Goal: Task Accomplishment & Management: Complete application form

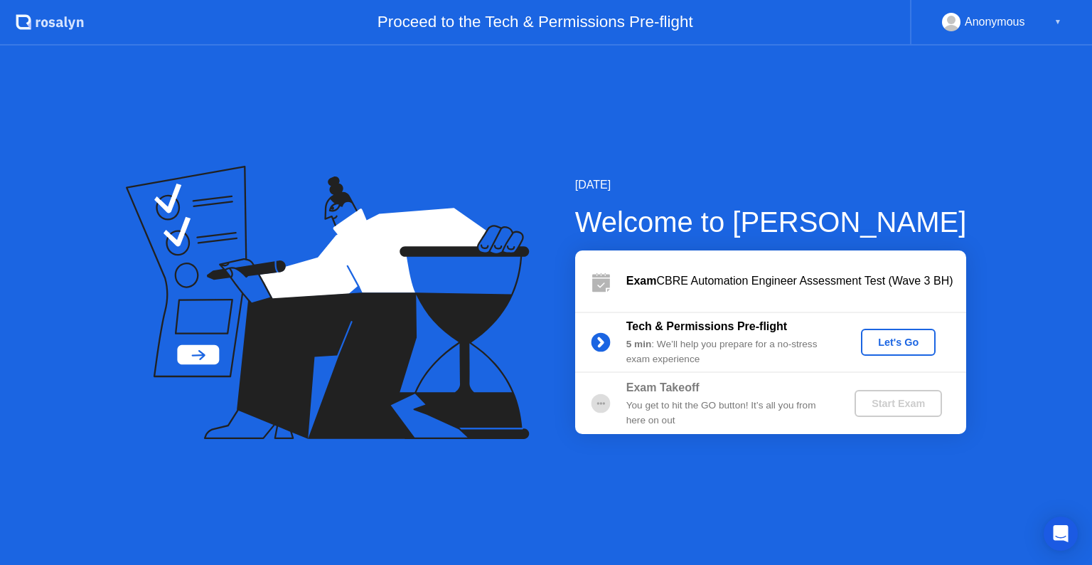
click at [894, 341] on div "Let's Go" at bounding box center [898, 341] width 63 height 11
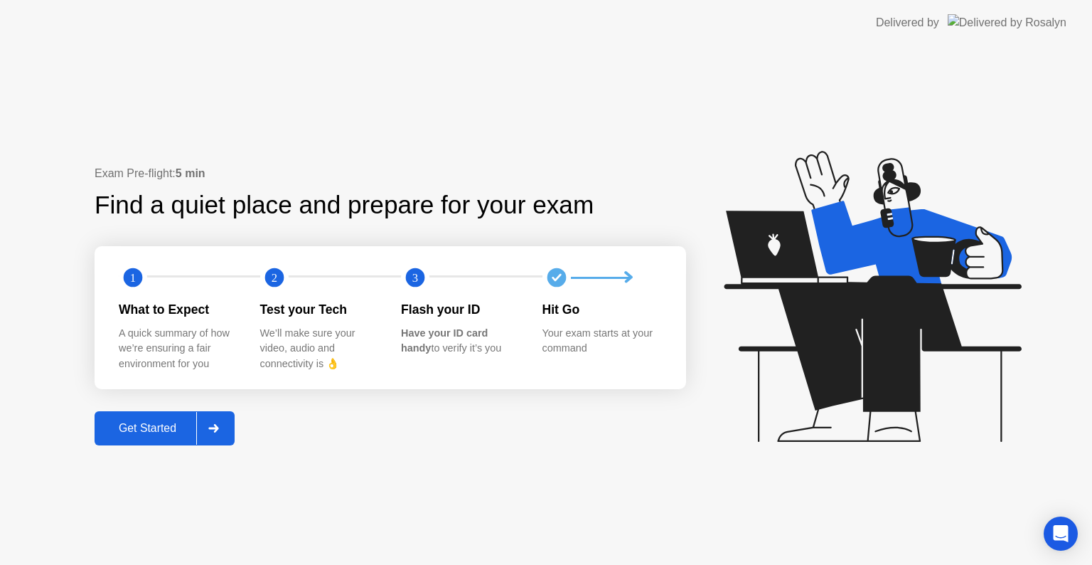
click at [181, 431] on div "Get Started" at bounding box center [147, 428] width 97 height 13
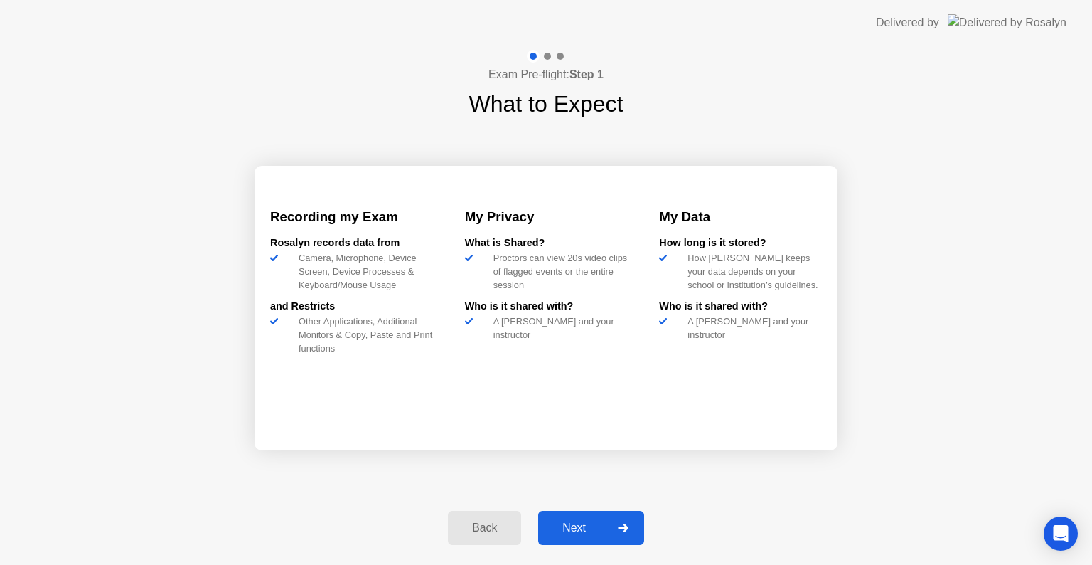
click at [582, 523] on div "Next" at bounding box center [573, 527] width 63 height 13
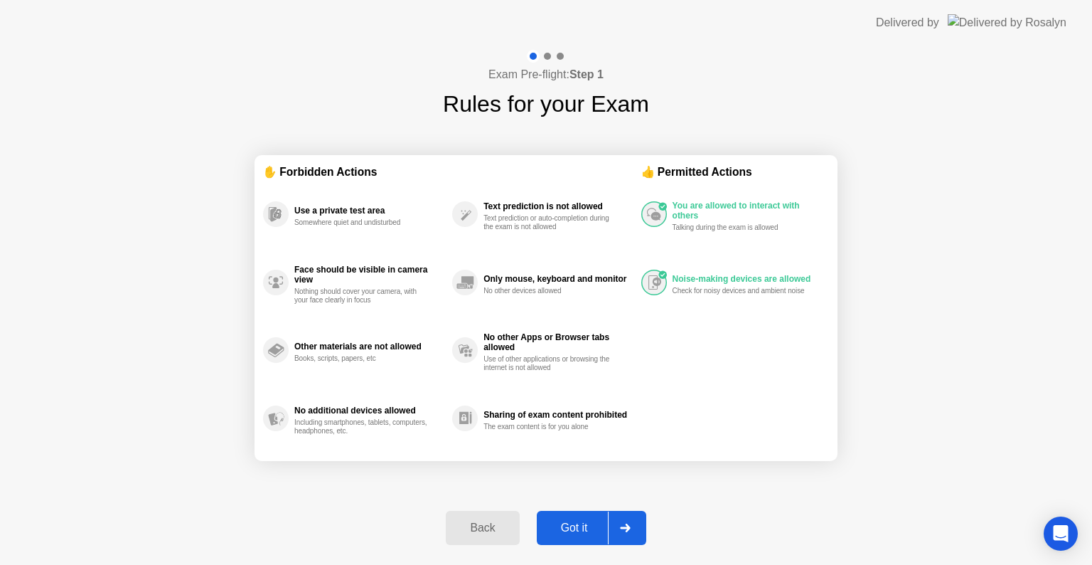
click at [597, 529] on div "Got it" at bounding box center [574, 527] width 67 height 13
select select "**********"
select select "*******"
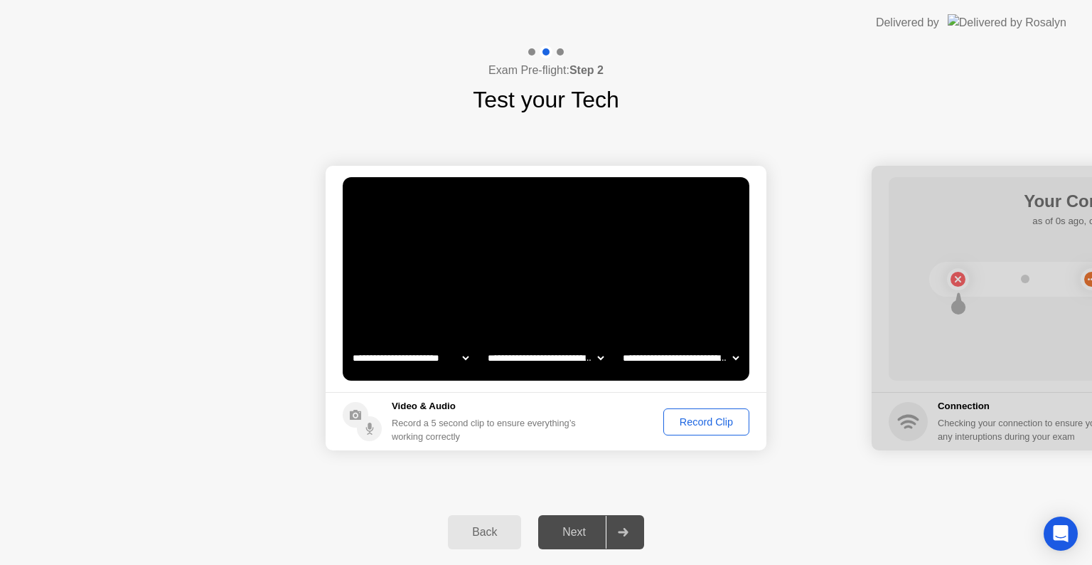
click at [582, 533] on div "Next" at bounding box center [573, 531] width 63 height 13
click at [710, 418] on div "Record Clip" at bounding box center [706, 421] width 76 height 11
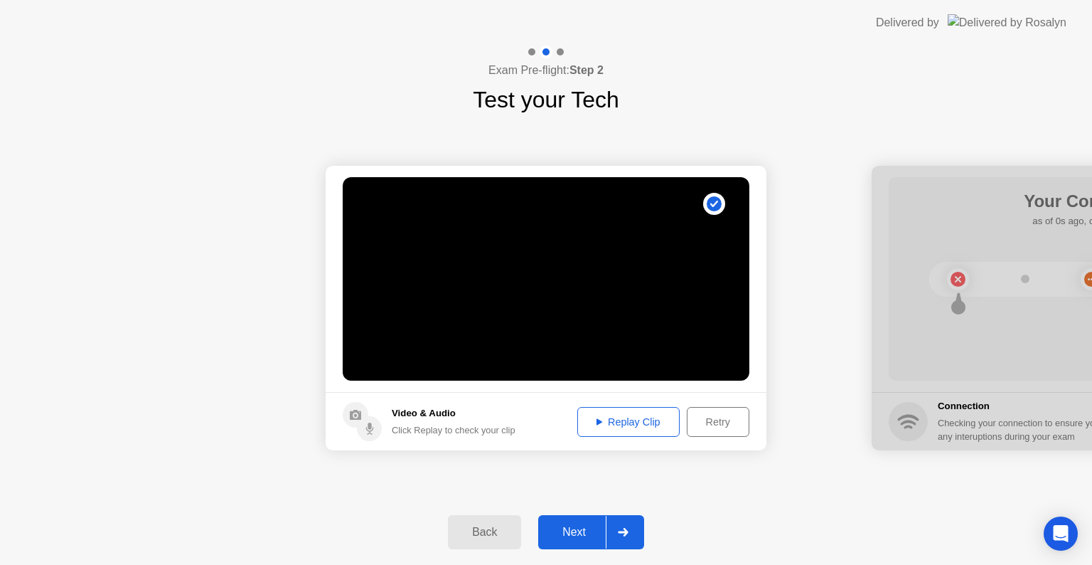
click at [631, 416] on div "Replay Clip" at bounding box center [628, 421] width 92 height 11
click at [594, 530] on div "Next" at bounding box center [573, 531] width 63 height 13
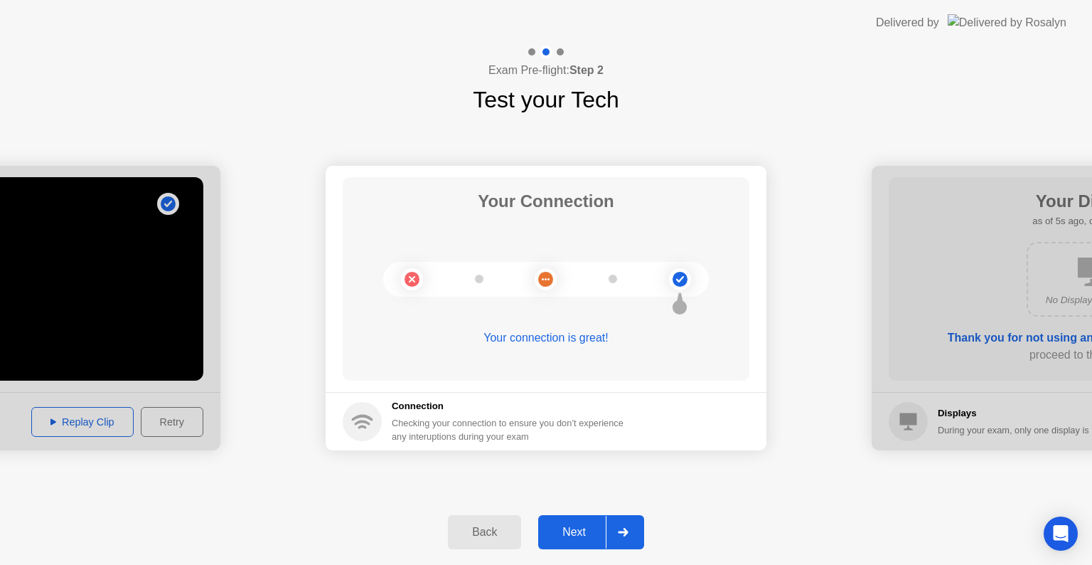
click at [599, 525] on div "Next" at bounding box center [573, 531] width 63 height 13
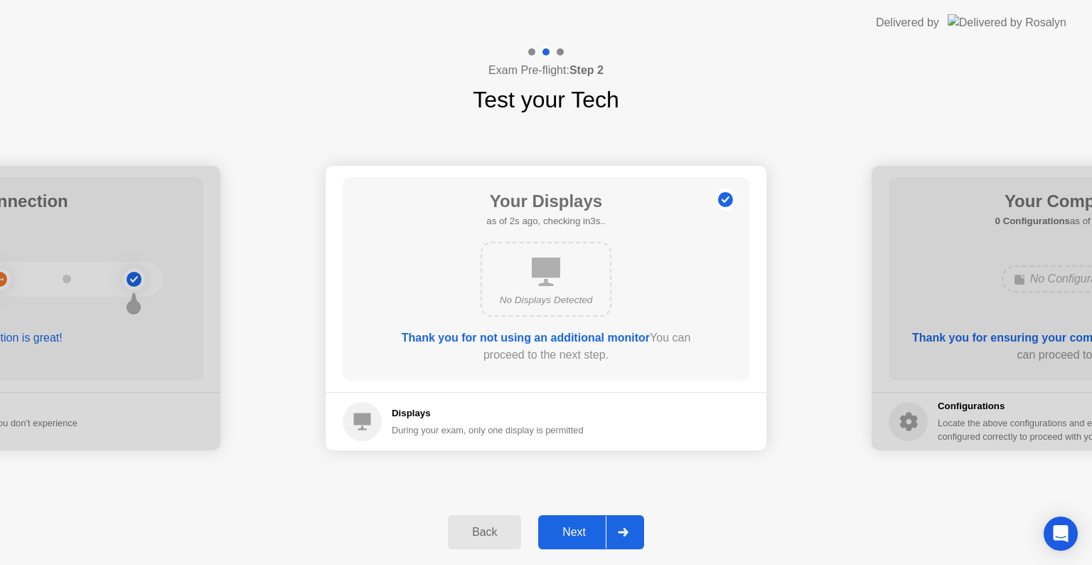
click at [568, 535] on div "Next" at bounding box center [573, 531] width 63 height 13
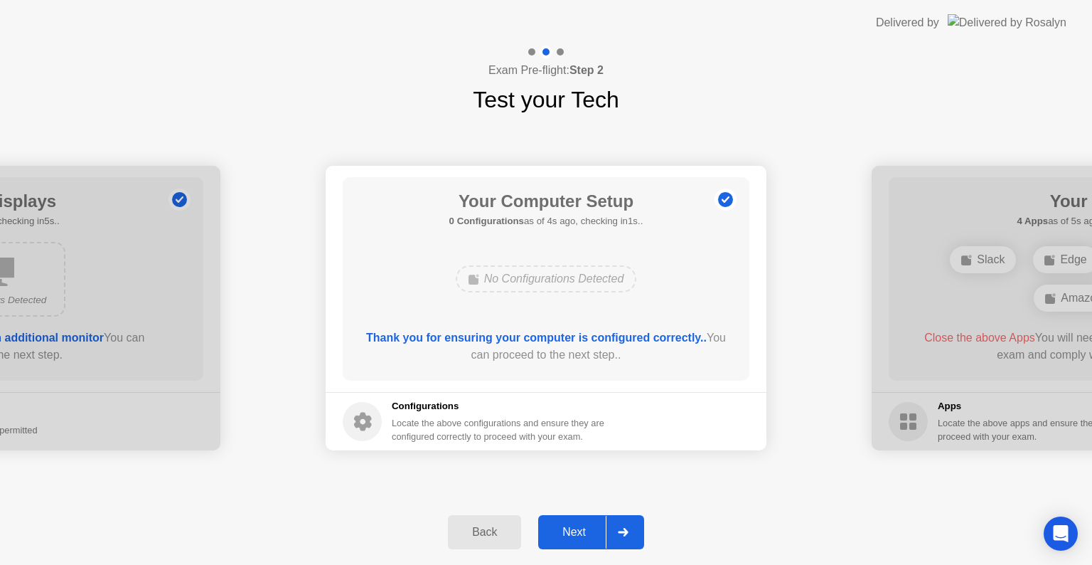
click at [568, 535] on div "Next" at bounding box center [573, 531] width 63 height 13
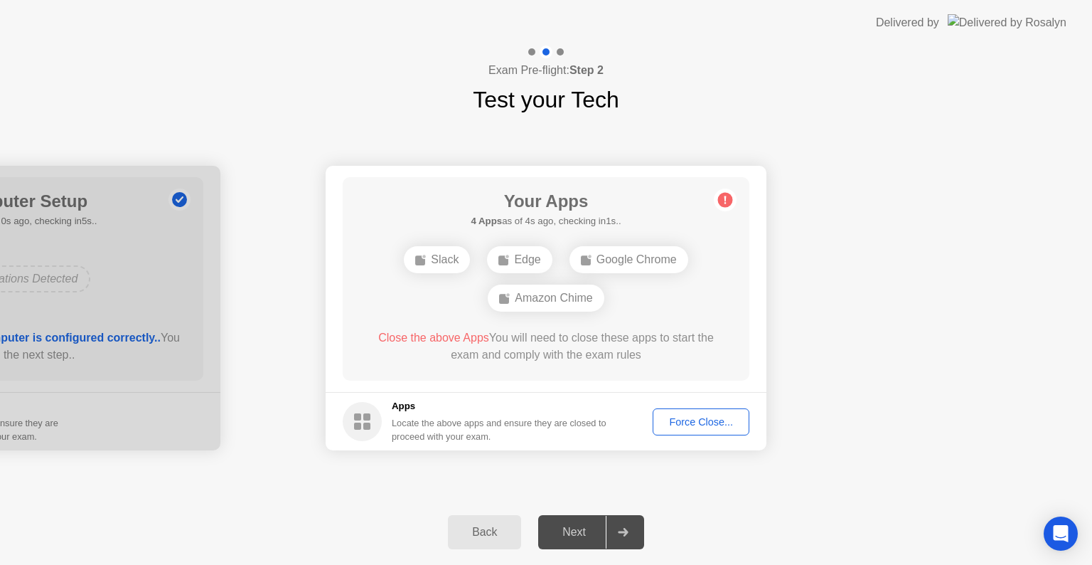
click at [679, 429] on button "Force Close..." at bounding box center [701, 421] width 97 height 27
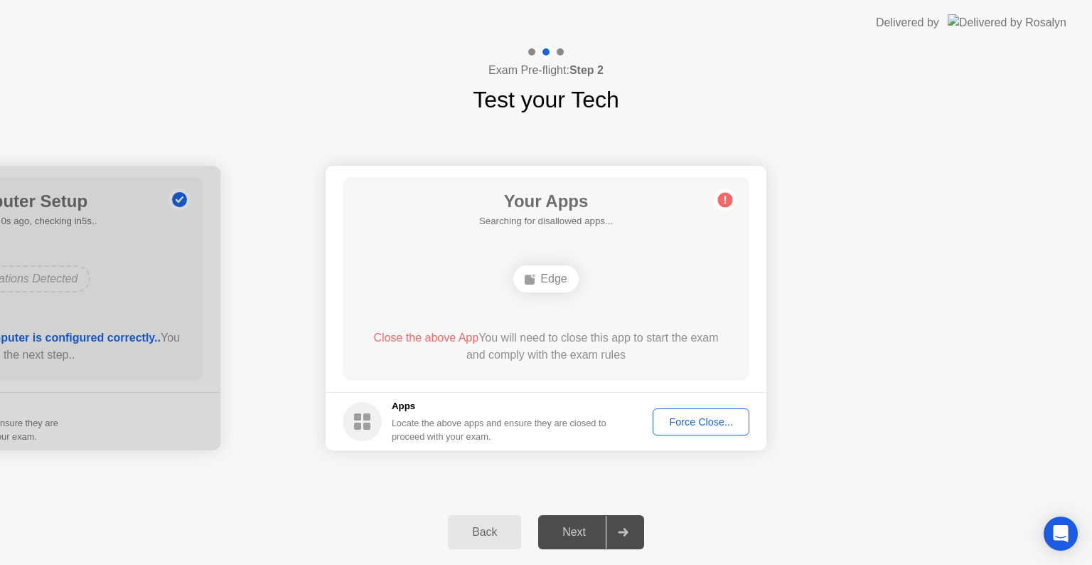
click at [421, 279] on div "Edge" at bounding box center [546, 279] width 326 height 38
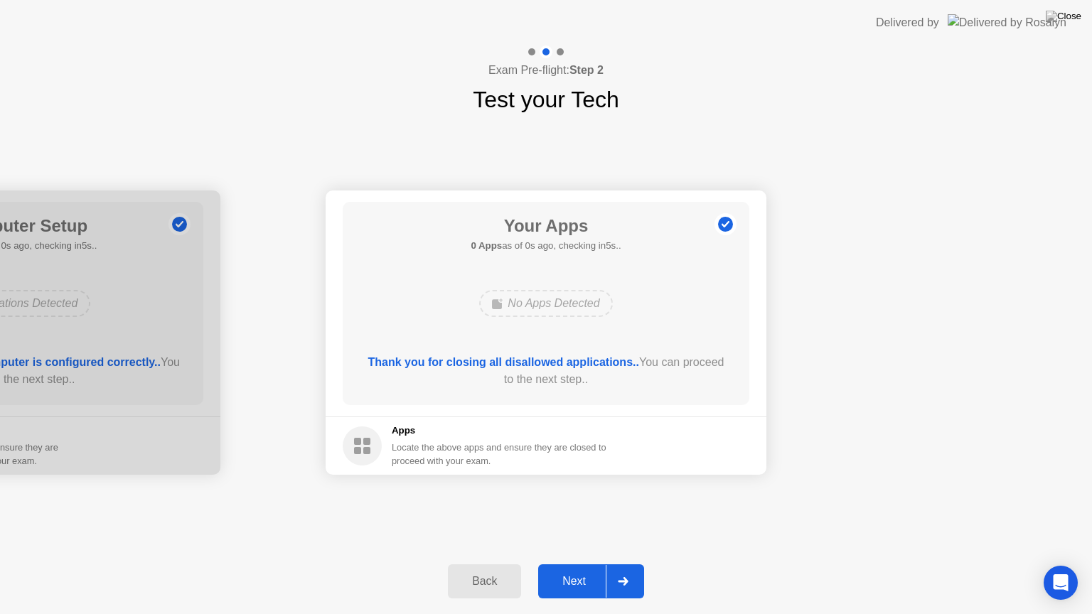
click at [665, 286] on div "No Apps Detected" at bounding box center [546, 303] width 326 height 38
click at [584, 564] on div "Next" at bounding box center [573, 581] width 63 height 13
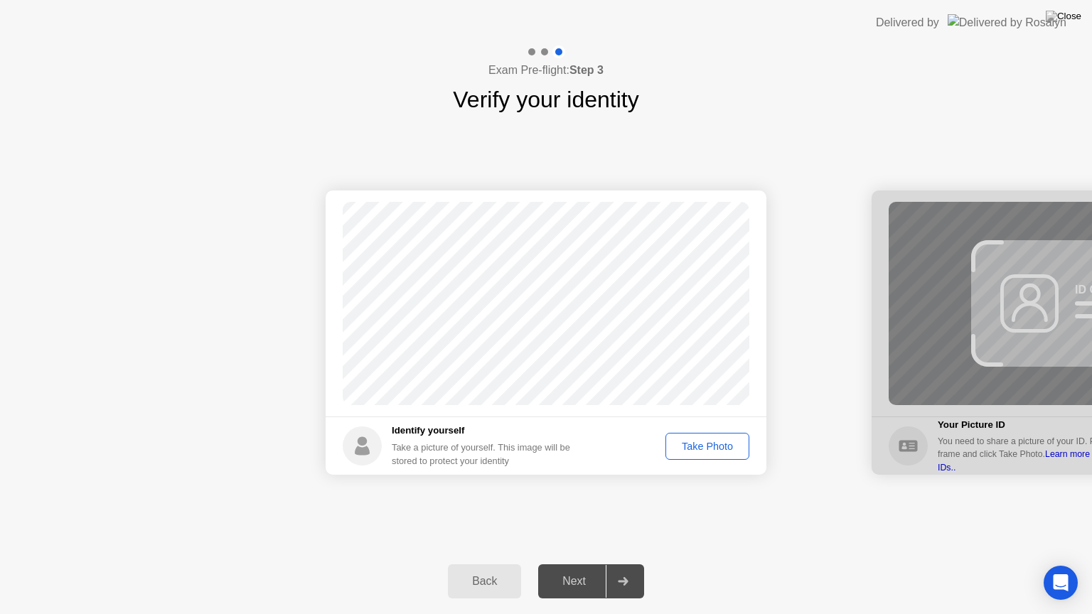
click at [700, 449] on div "Take Photo" at bounding box center [707, 446] width 74 height 11
click at [582, 564] on div "Next" at bounding box center [573, 581] width 63 height 13
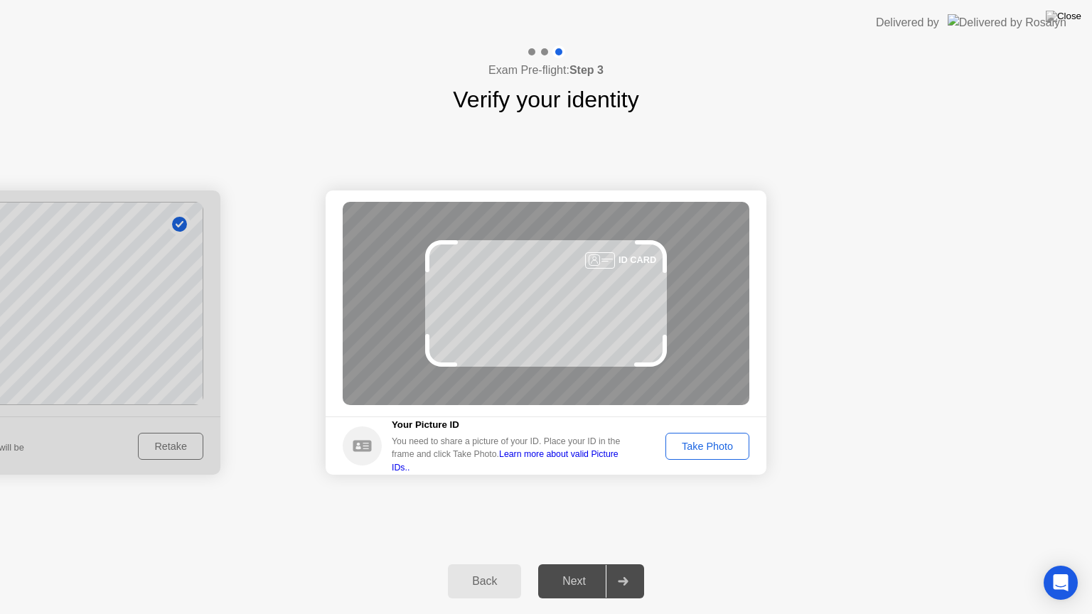
click at [608, 464] on link "Learn more about valid Picture IDs.." at bounding box center [505, 460] width 227 height 23
click at [703, 455] on button "Take Photo" at bounding box center [707, 446] width 84 height 27
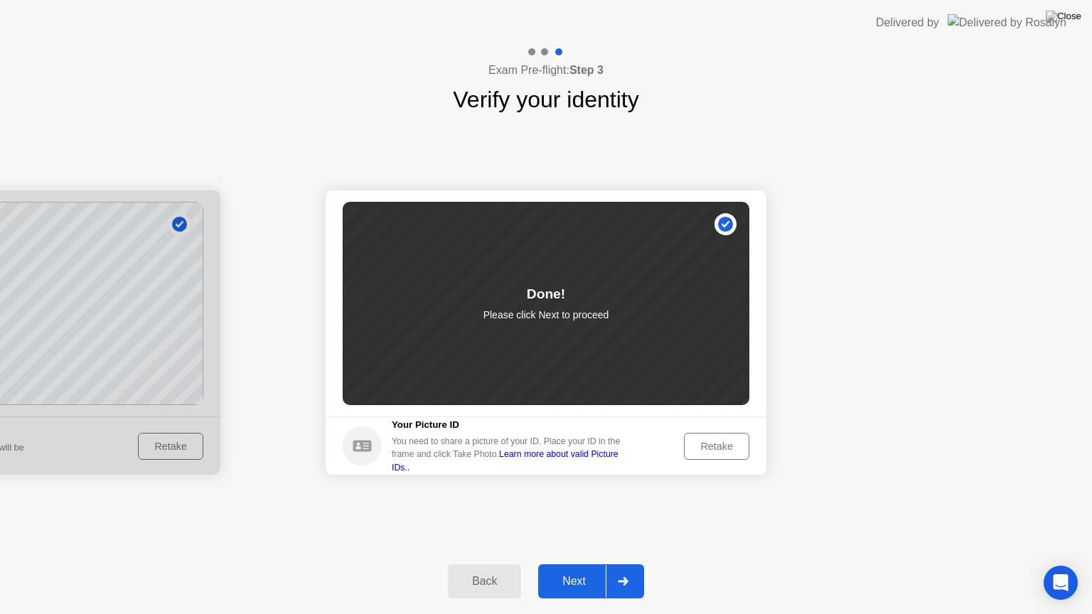
click at [563, 564] on div "Next" at bounding box center [573, 581] width 63 height 13
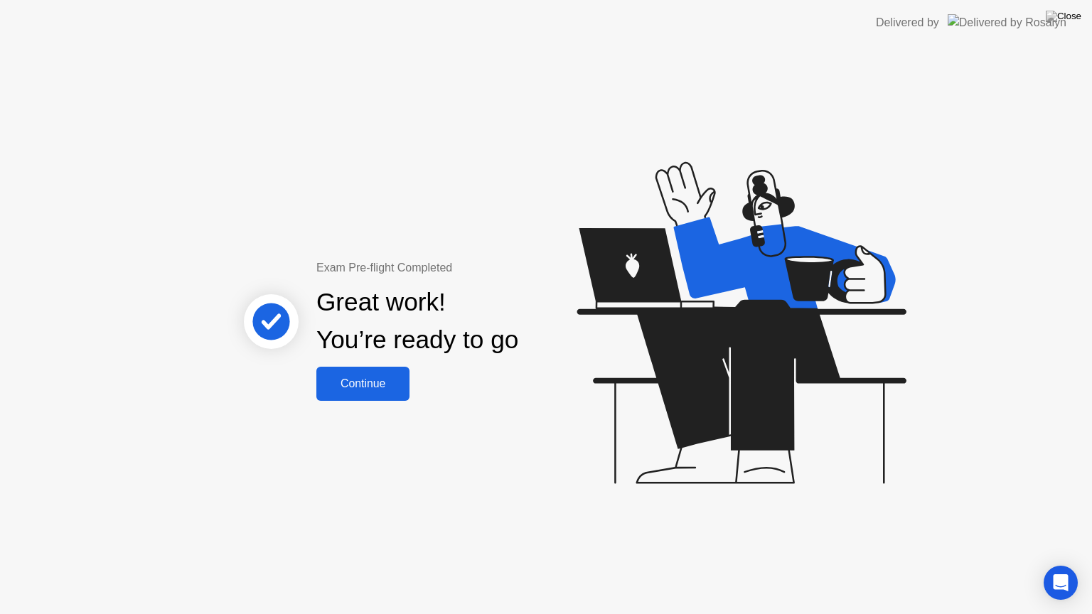
click at [371, 385] on div "Continue" at bounding box center [363, 384] width 85 height 13
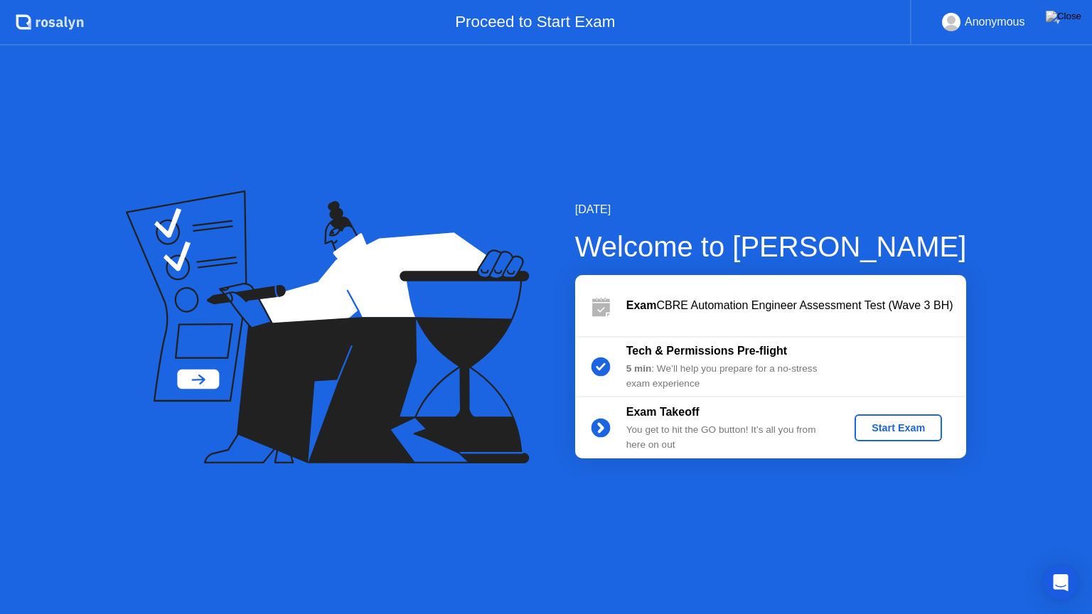
click at [865, 429] on div "Start Exam" at bounding box center [898, 427] width 76 height 11
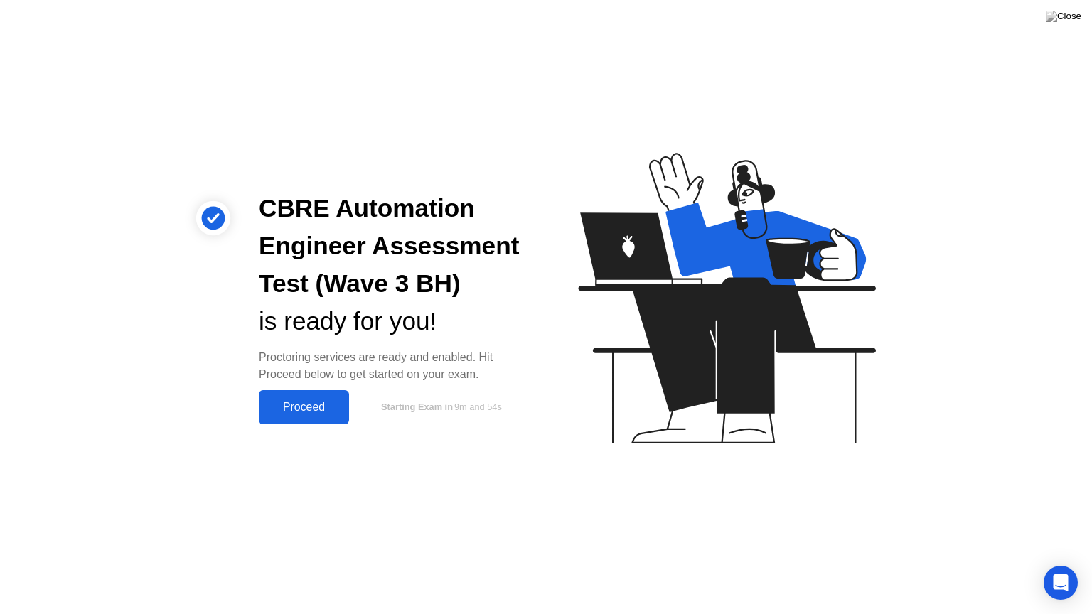
click at [282, 417] on button "Proceed" at bounding box center [304, 407] width 90 height 34
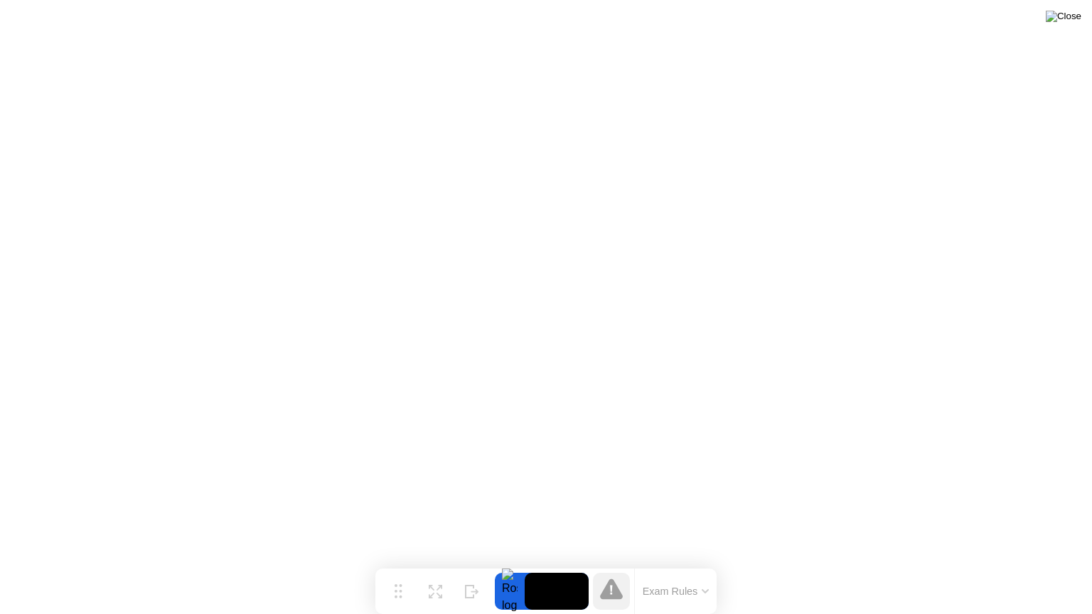
click at [1072, 16] on img at bounding box center [1064, 16] width 36 height 11
click at [1071, 14] on img at bounding box center [1064, 16] width 36 height 11
